Goal: Communication & Community: Participate in discussion

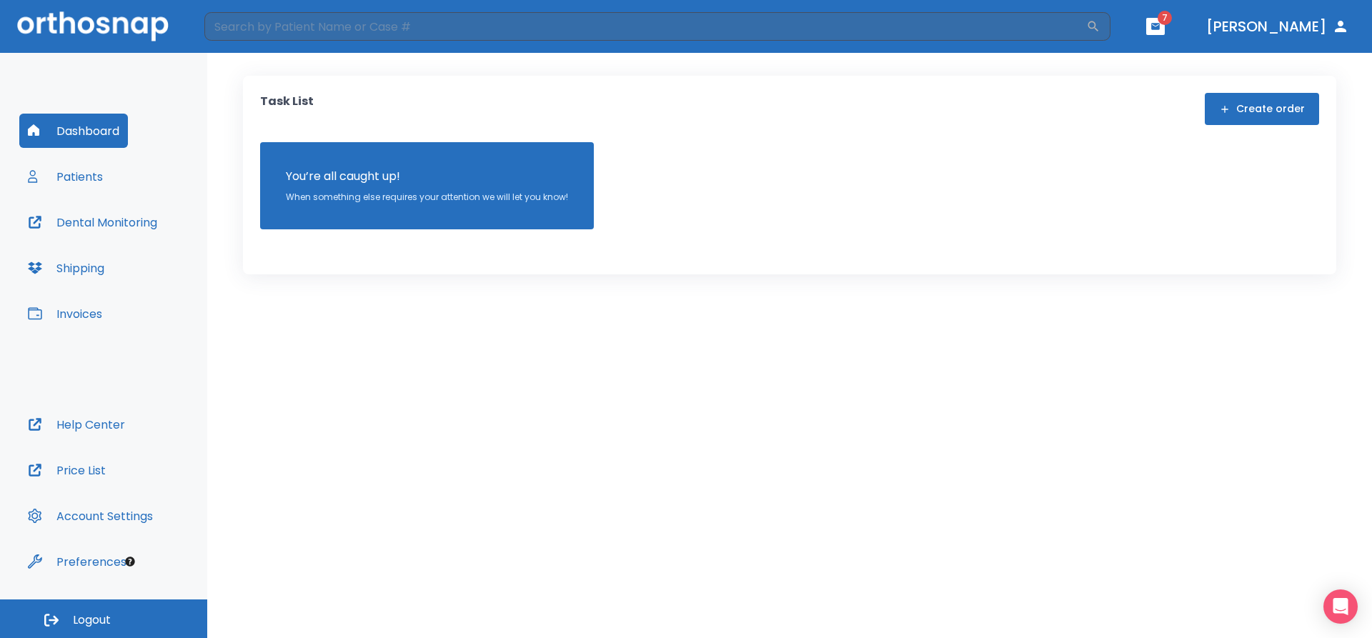
click at [101, 176] on button "Patients" at bounding box center [65, 176] width 92 height 34
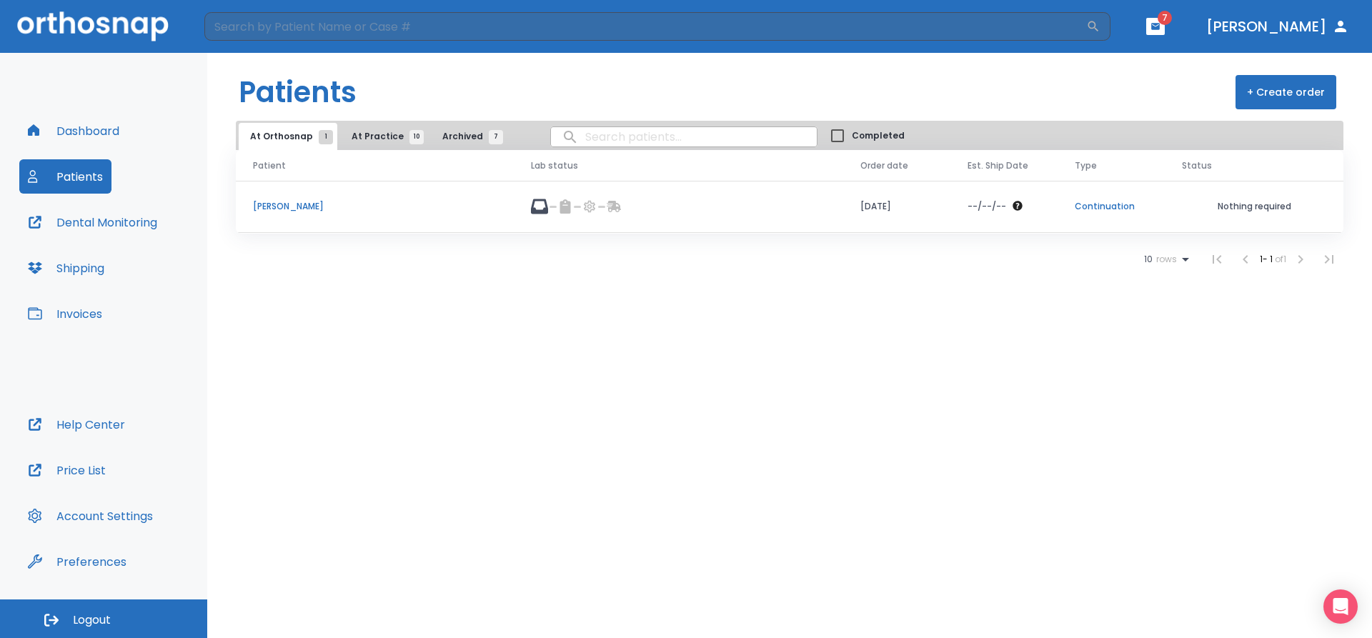
click at [409, 139] on span "10" at bounding box center [416, 137] width 14 height 14
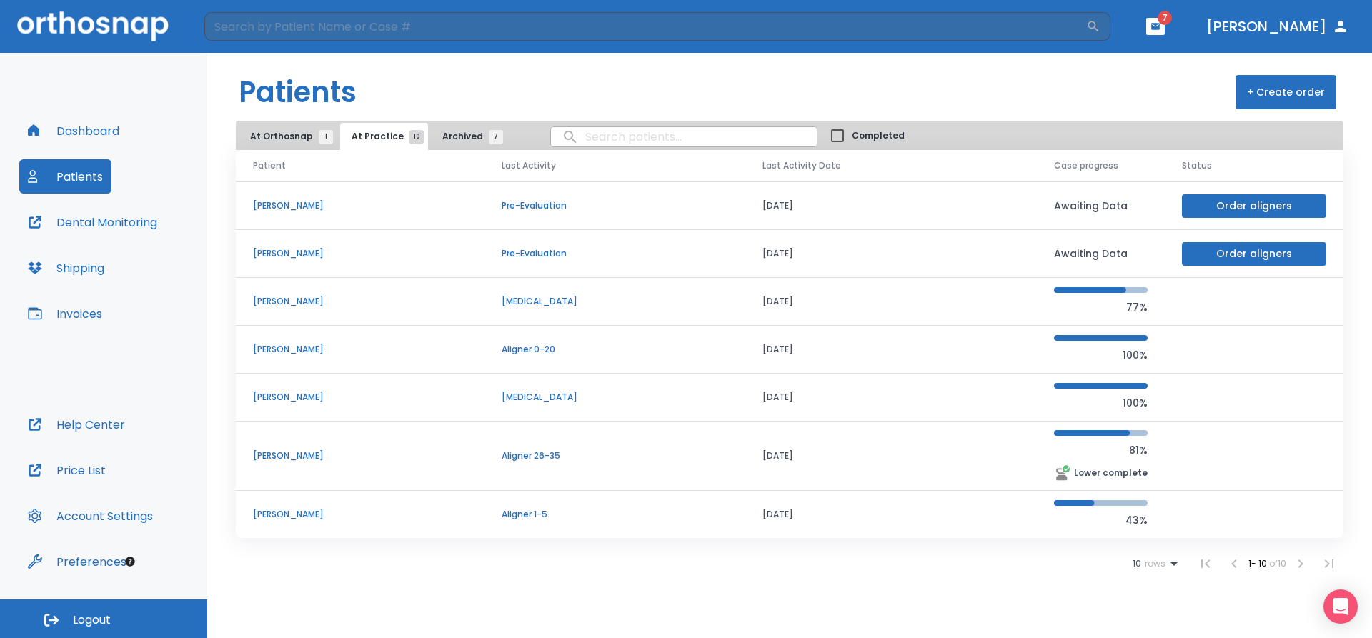
scroll to position [144, 0]
click at [419, 513] on p "[PERSON_NAME]" at bounding box center [360, 513] width 214 height 13
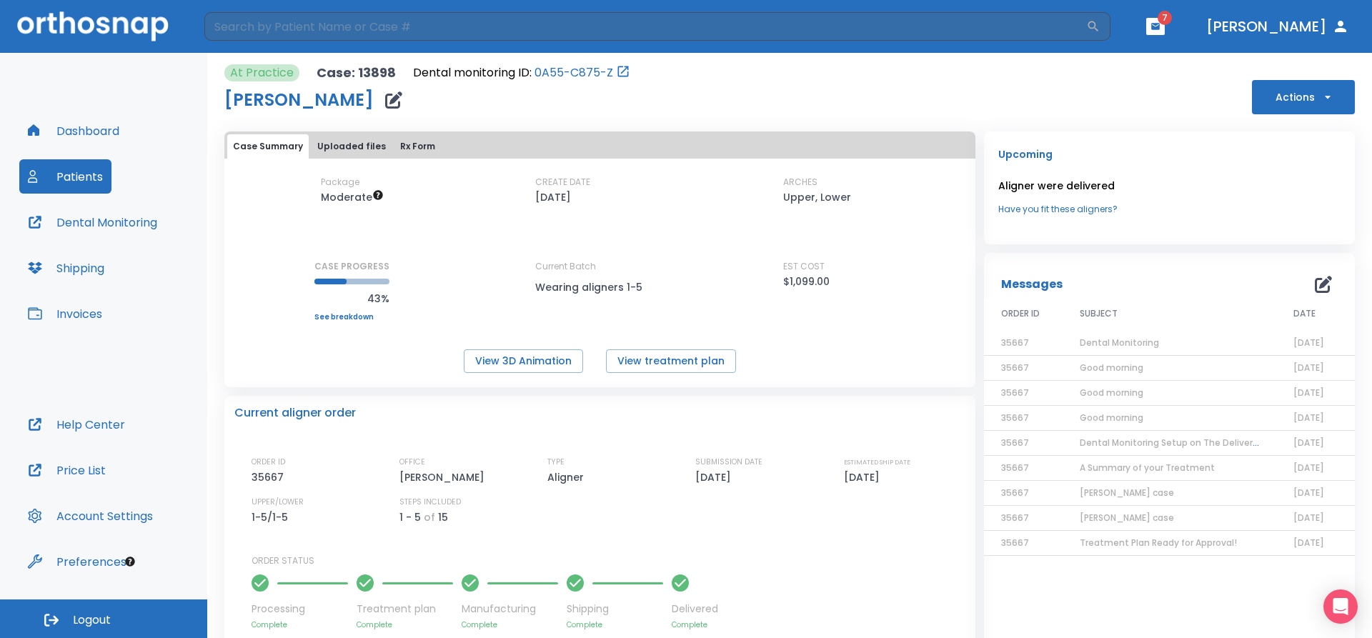
click at [1107, 339] on span "Dental Monitoring" at bounding box center [1119, 343] width 79 height 12
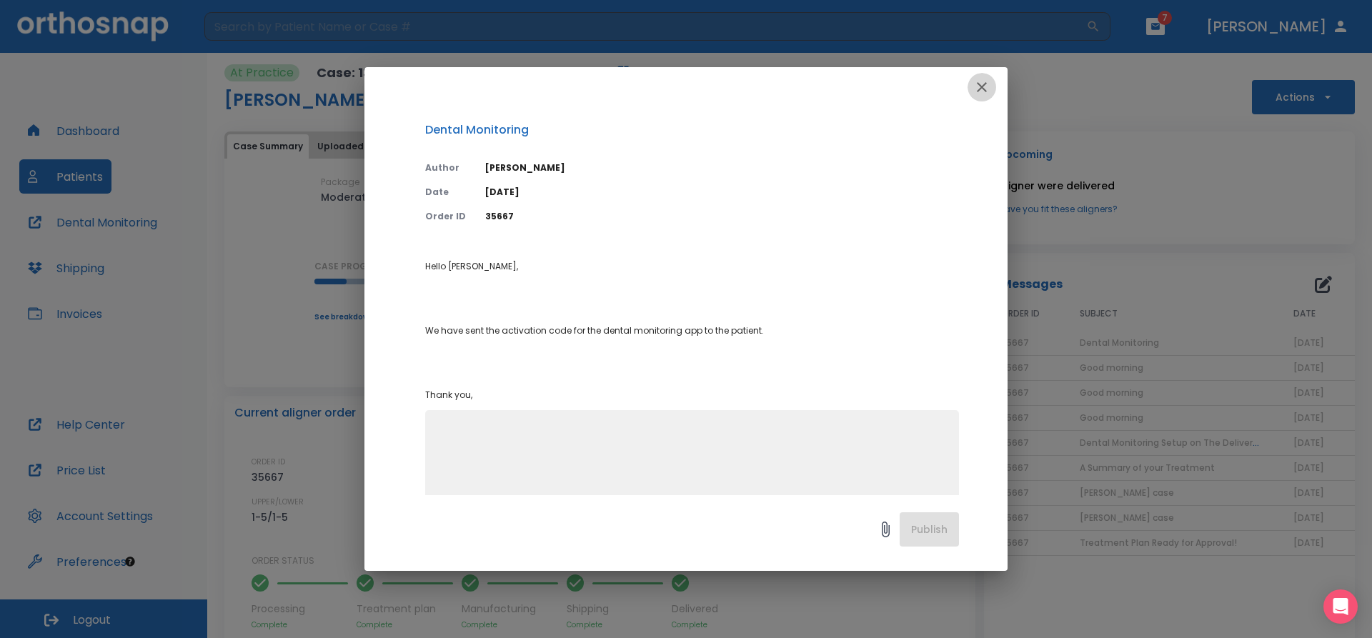
click at [980, 86] on icon "button" at bounding box center [981, 87] width 17 height 17
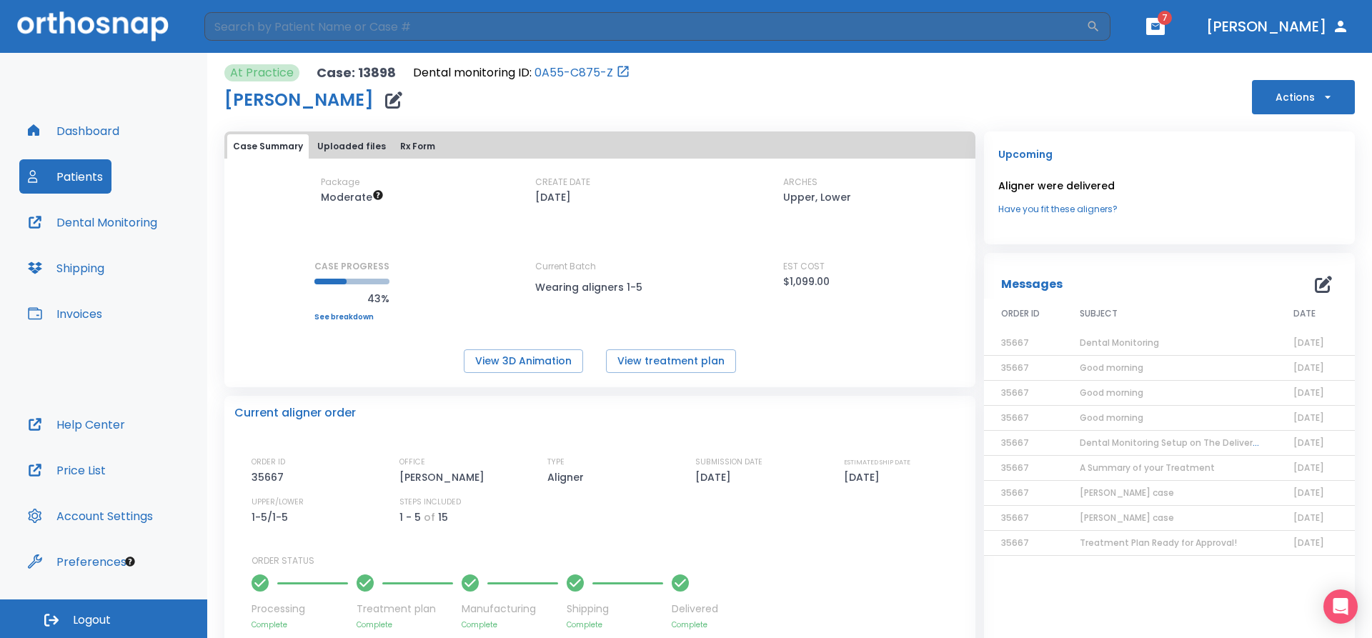
click at [1105, 345] on span "Dental Monitoring" at bounding box center [1119, 343] width 79 height 12
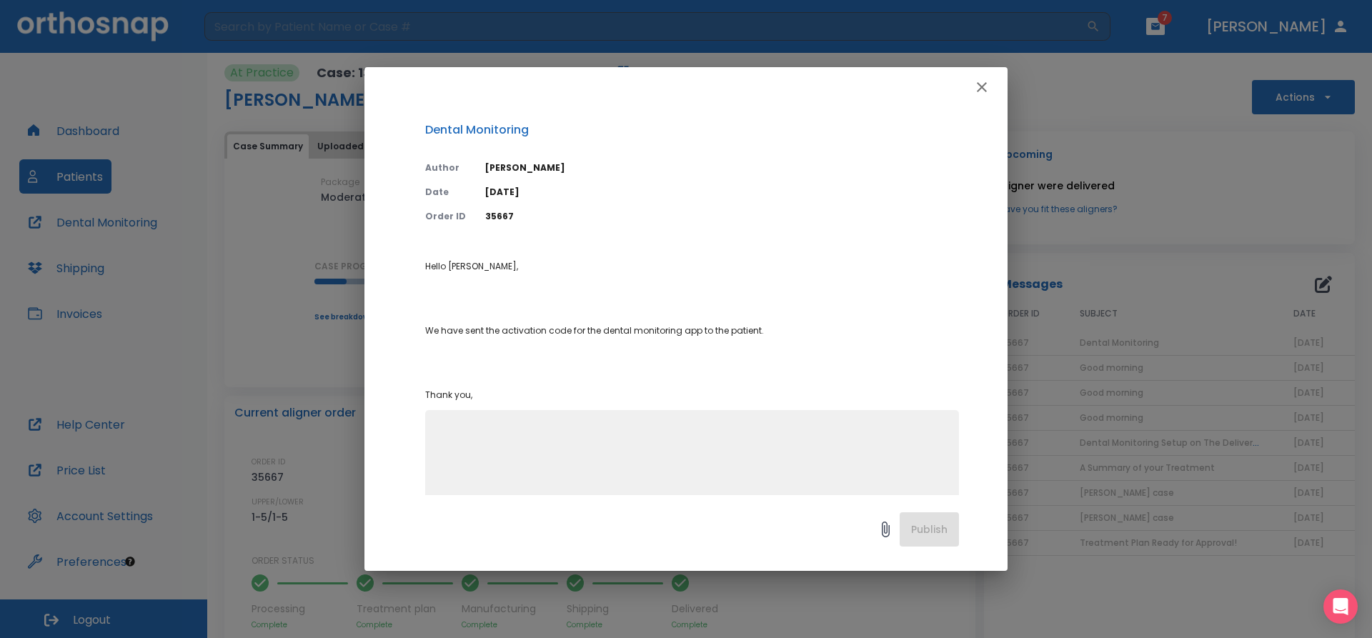
click at [985, 86] on icon "button" at bounding box center [981, 87] width 17 height 17
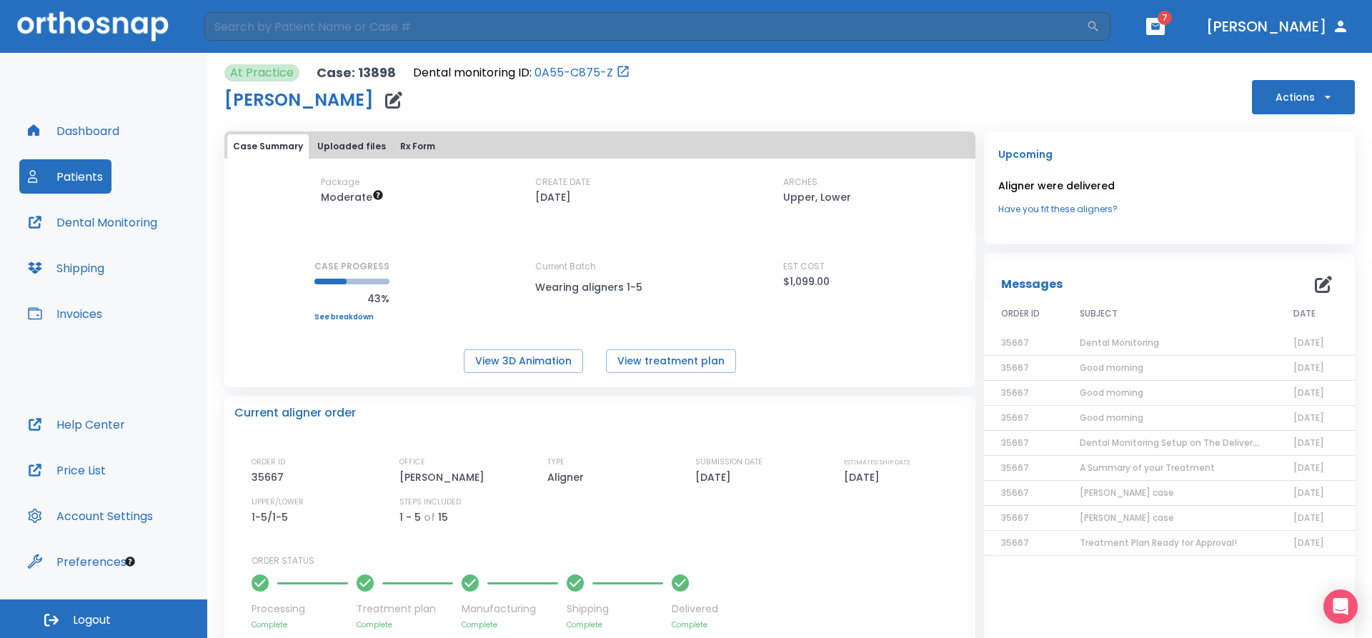
click at [1100, 377] on td "Good morning" at bounding box center [1170, 368] width 214 height 25
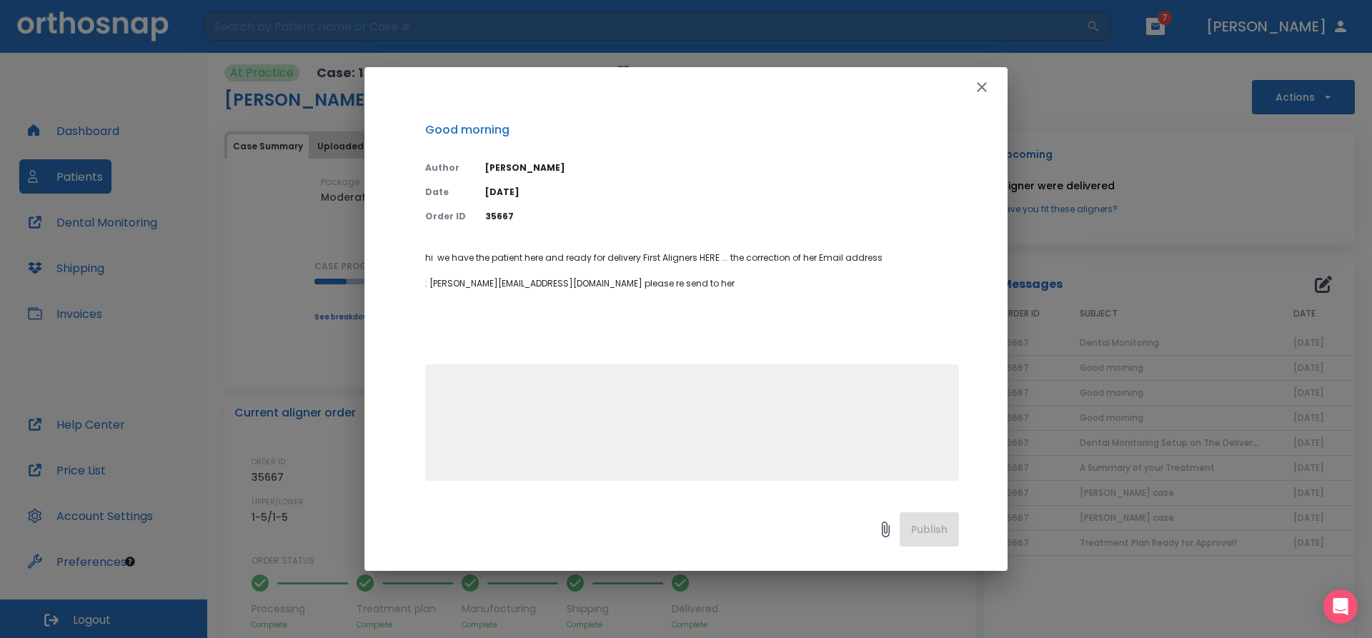
click at [979, 92] on icon "button" at bounding box center [981, 87] width 17 height 17
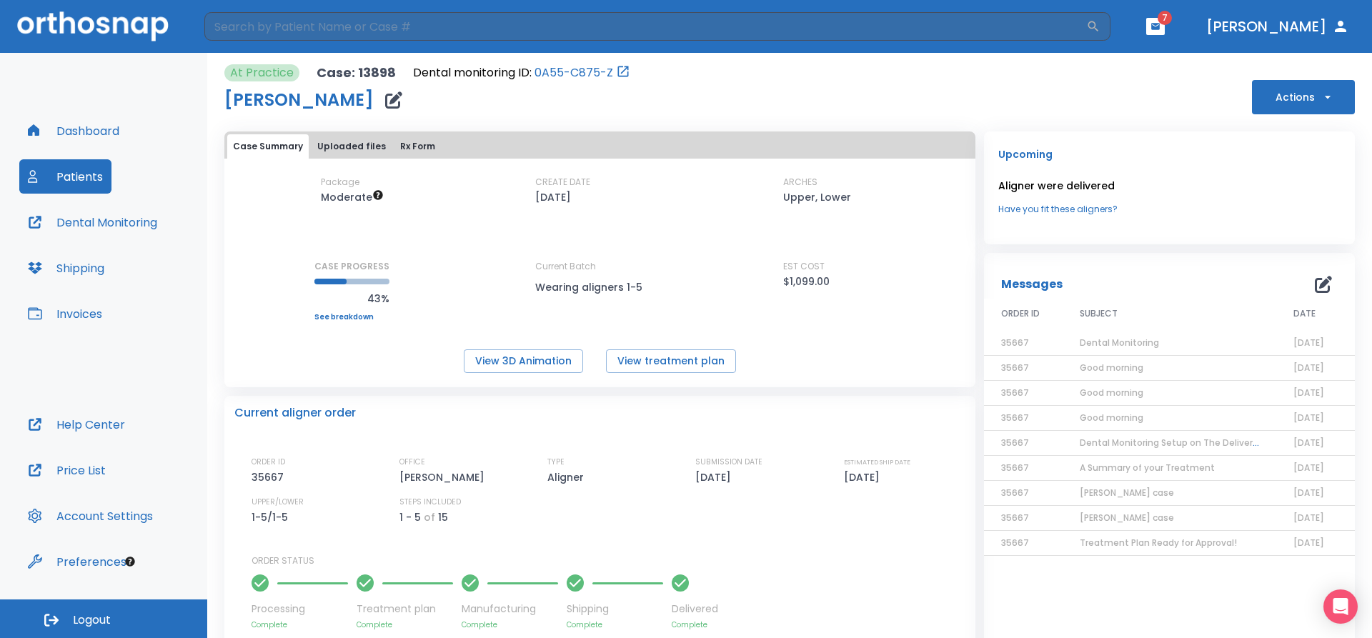
click at [1315, 279] on icon "button" at bounding box center [1323, 284] width 17 height 17
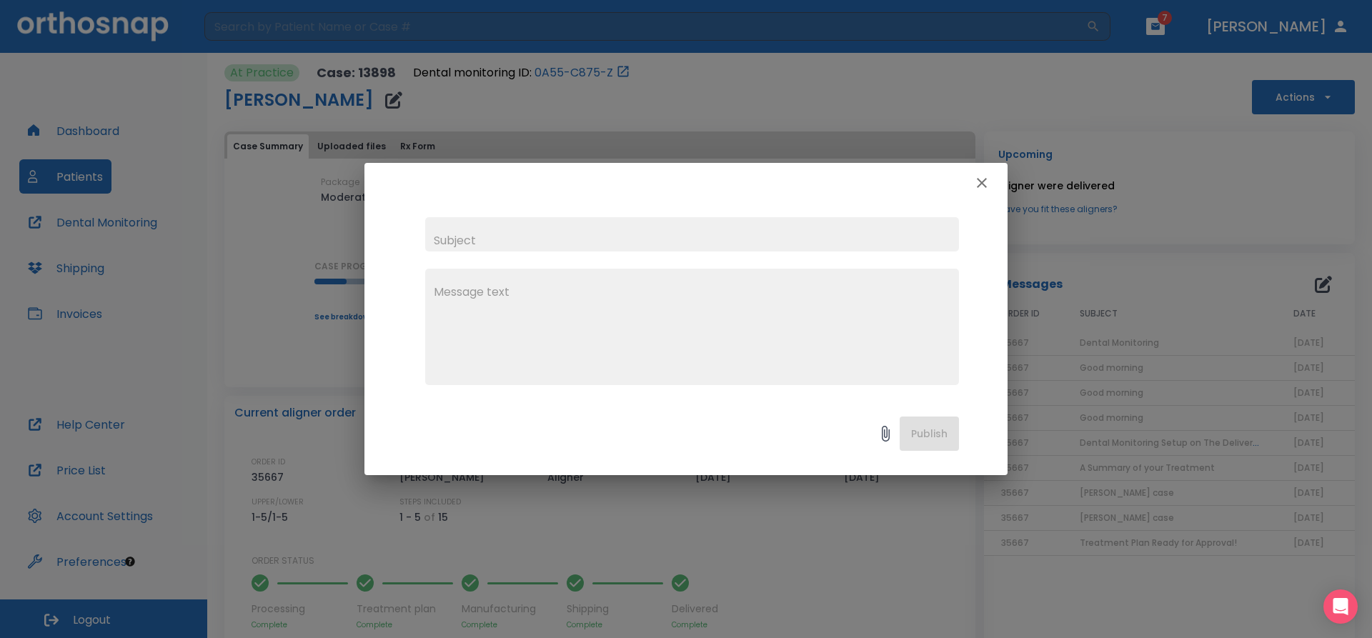
click at [458, 243] on input "text" at bounding box center [692, 234] width 534 height 34
type input "Good morning"
click at [480, 307] on textarea at bounding box center [692, 333] width 517 height 99
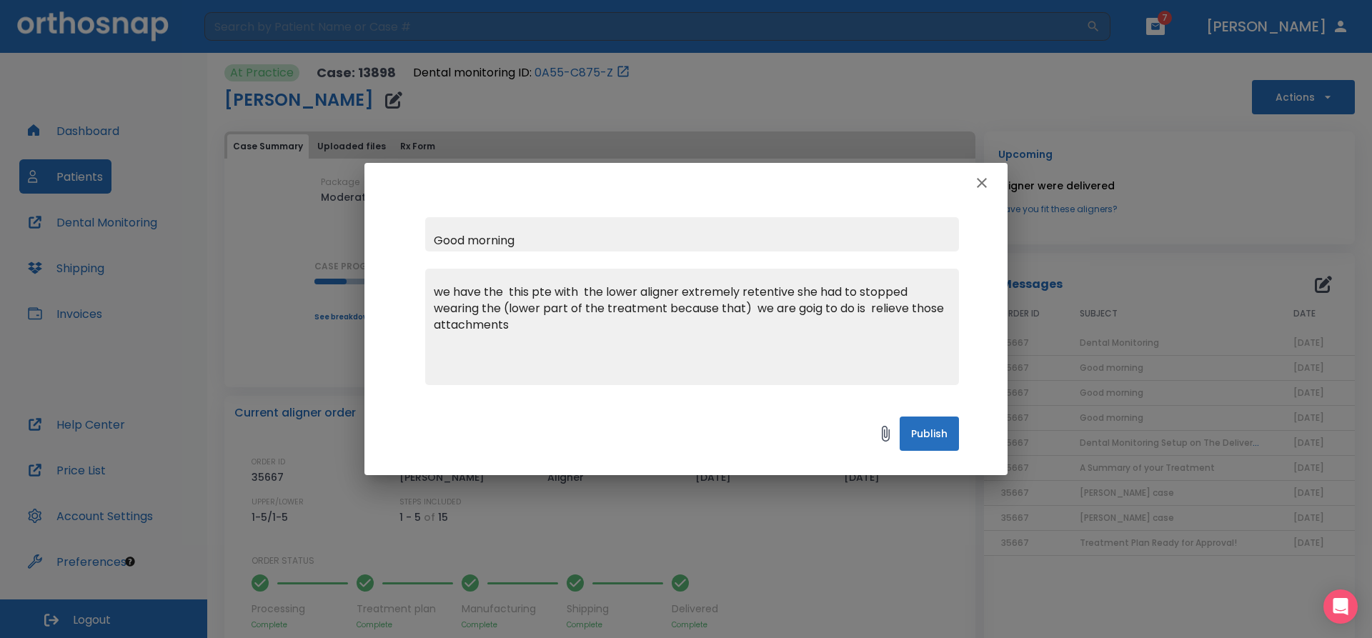
click at [527, 339] on textarea "we have the this pte with the lower aligner extremely retentive she had to stop…" at bounding box center [692, 333] width 517 height 99
type textarea "we have the this pte with the lower aligner extremely retentive she had to stop…"
click at [923, 435] on button "Publish" at bounding box center [929, 434] width 59 height 34
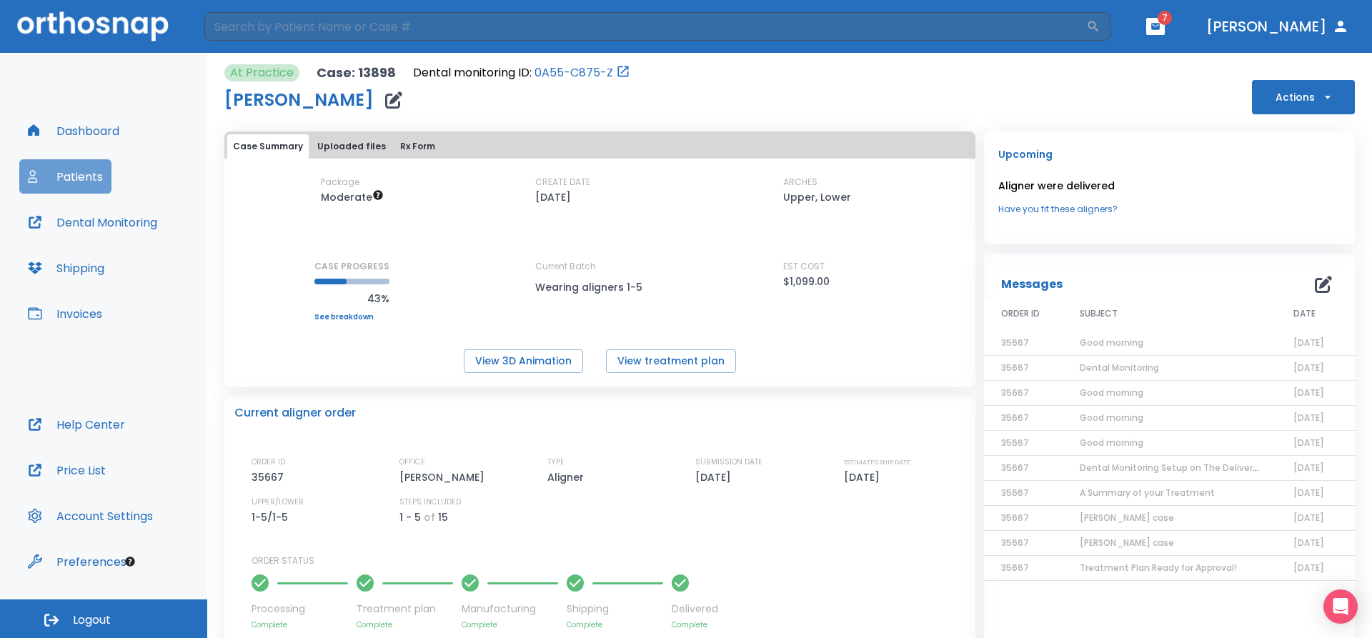
click at [61, 189] on button "Patients" at bounding box center [65, 176] width 92 height 34
